Goal: Task Accomplishment & Management: Use online tool/utility

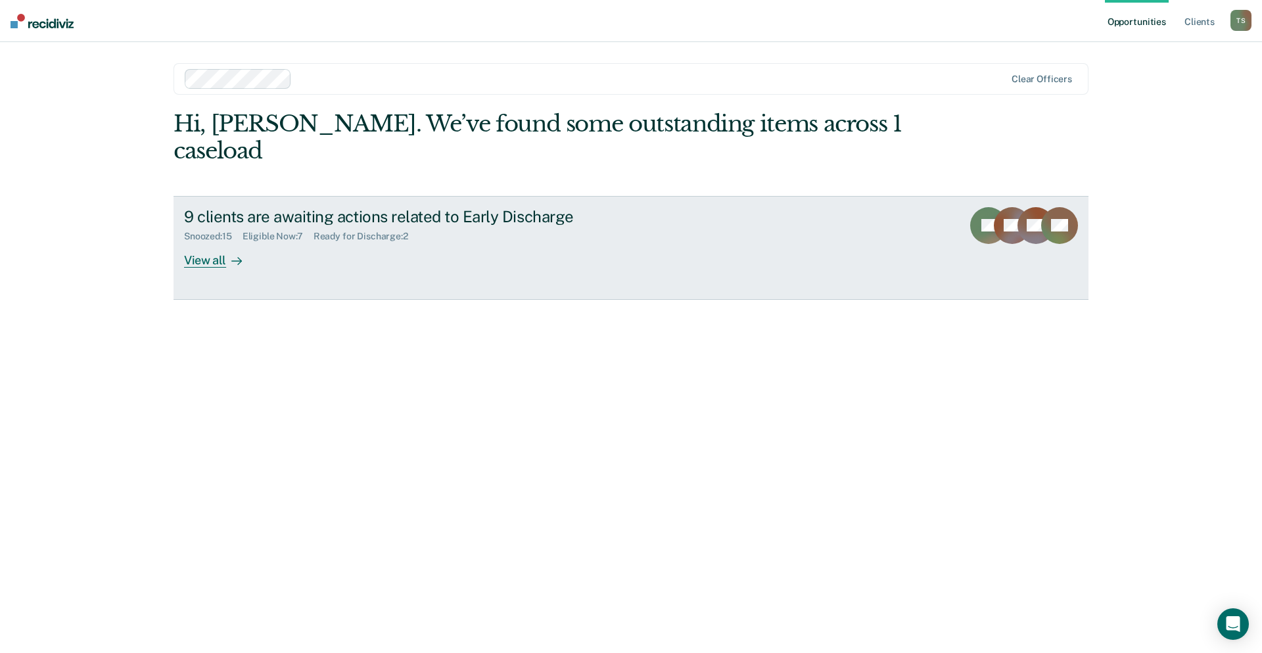
click at [362, 207] on div "9 clients are awaiting actions related to Early Discharge" at bounding box center [414, 216] width 461 height 19
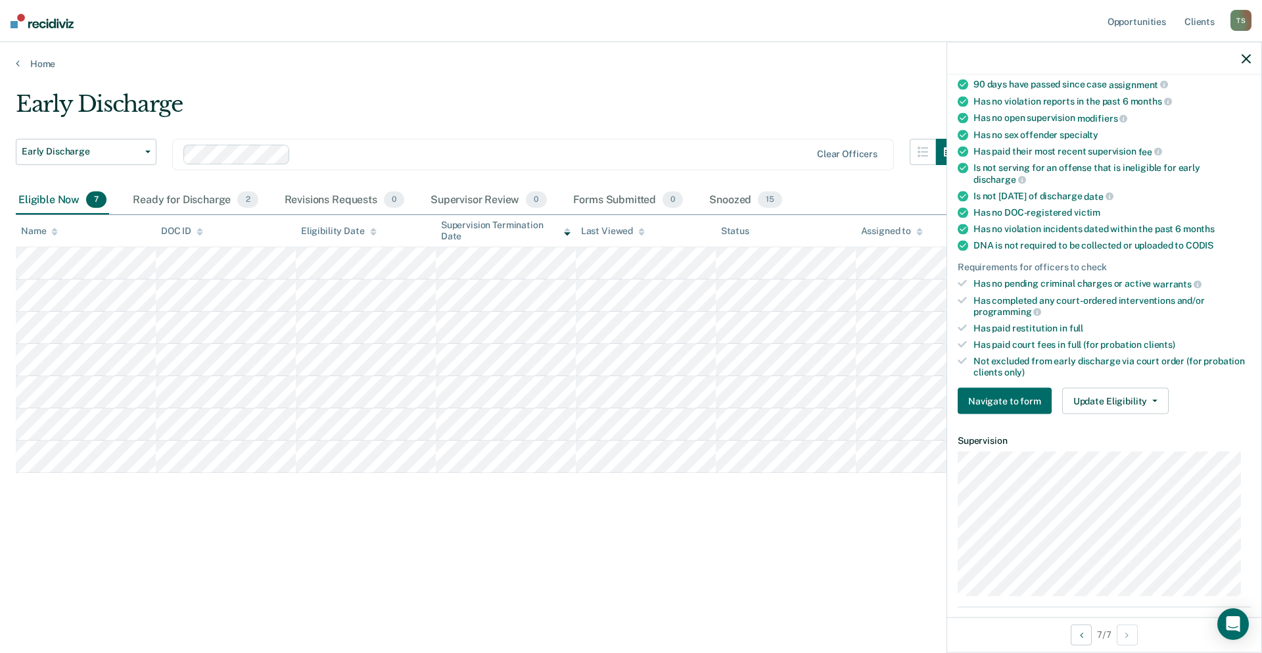
scroll to position [131, 0]
click at [1156, 400] on button "Update Eligibility" at bounding box center [1115, 400] width 106 height 26
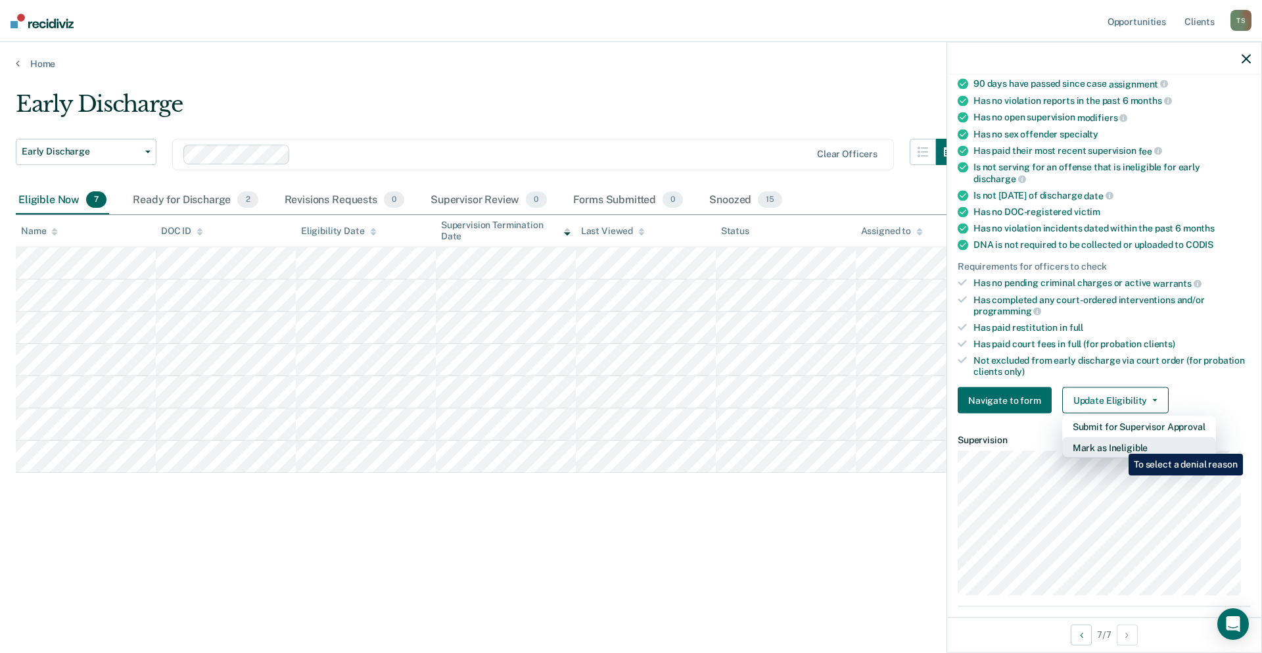
click at [1119, 444] on button "Mark as Ineligible" at bounding box center [1139, 447] width 154 height 21
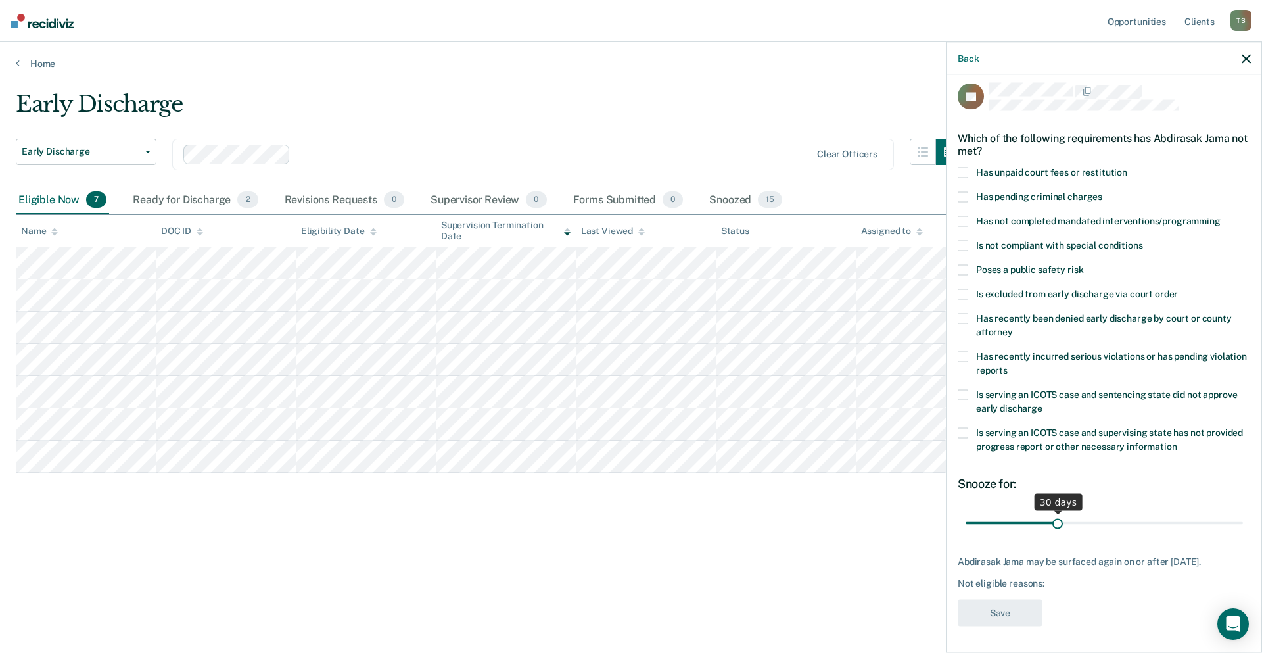
scroll to position [18, 0]
click at [967, 216] on span at bounding box center [963, 221] width 11 height 11
click at [1221, 216] on input "Has not completed mandated interventions/programming" at bounding box center [1221, 216] width 0 height 0
click at [1016, 611] on button "Save" at bounding box center [1000, 612] width 85 height 27
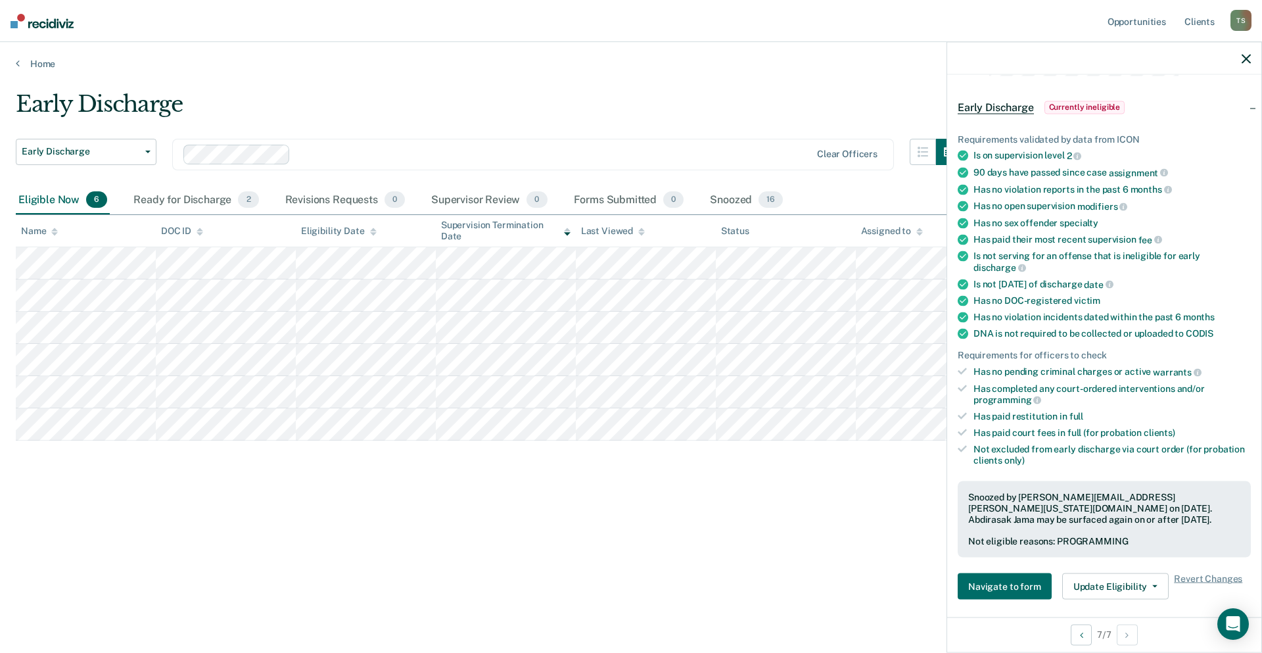
scroll to position [0, 0]
